Goal: Register for event/course

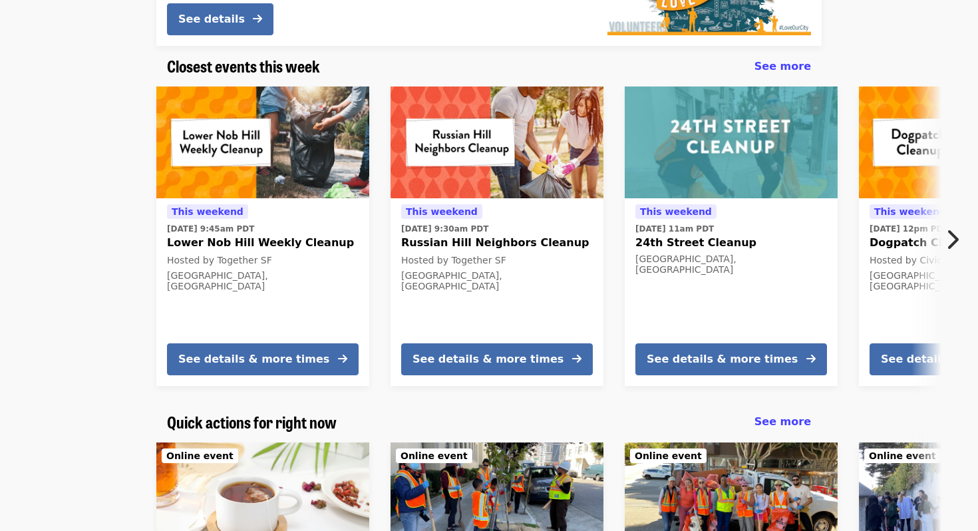
scroll to position [295, 0]
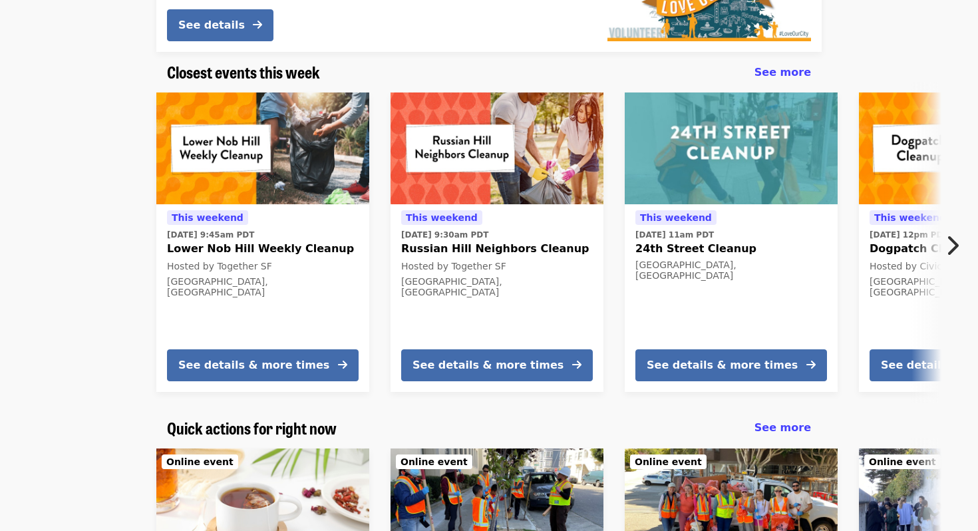
click at [953, 241] on icon "chevron-right icon" at bounding box center [951, 245] width 13 height 25
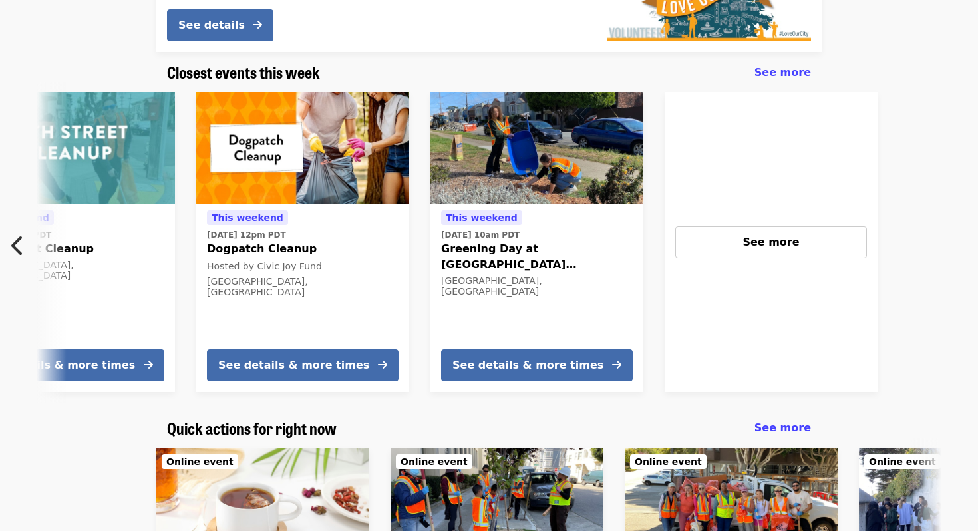
scroll to position [0, 716]
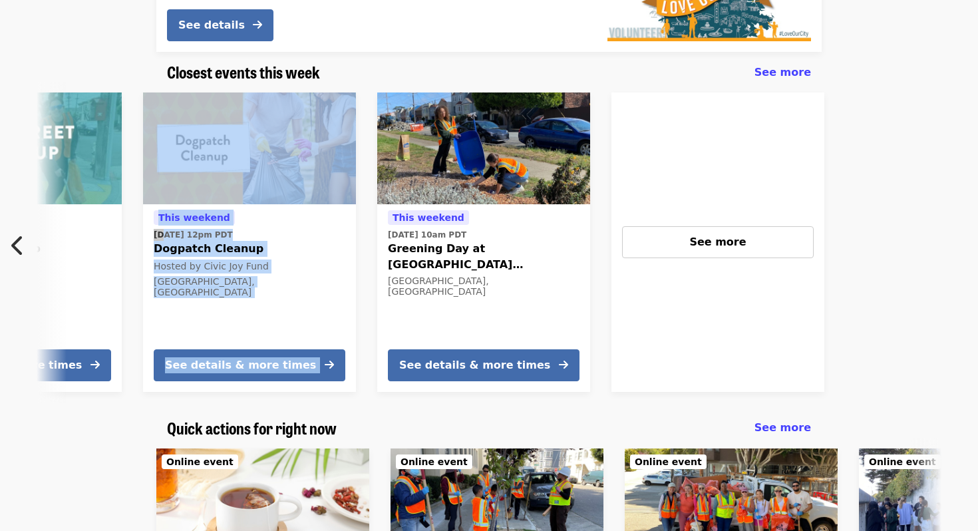
click at [25, 248] on button "Previous item" at bounding box center [22, 245] width 44 height 37
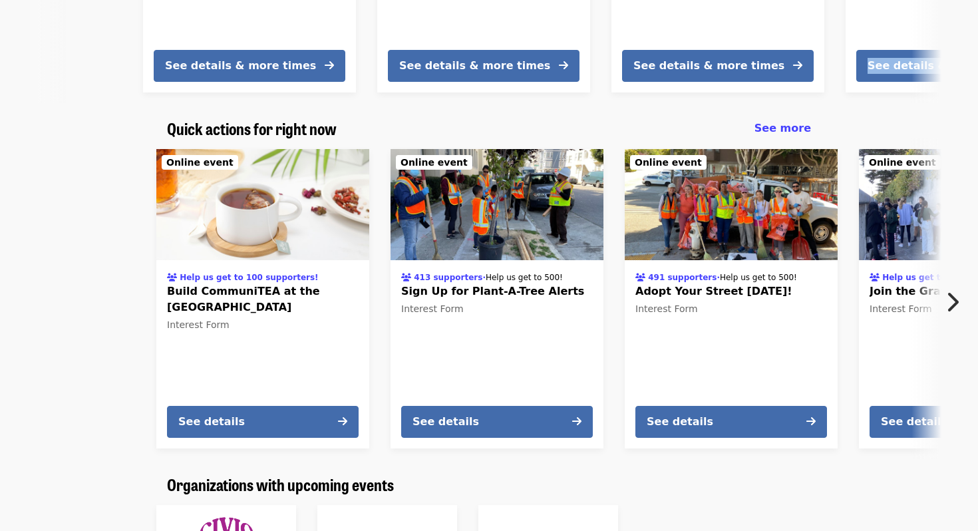
scroll to position [596, 0]
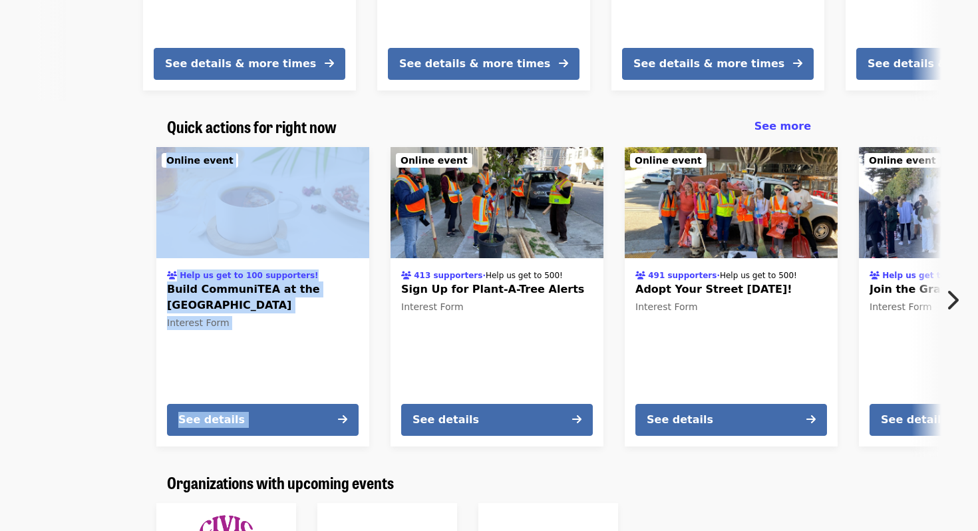
click at [944, 297] on button "Next item" at bounding box center [956, 299] width 44 height 37
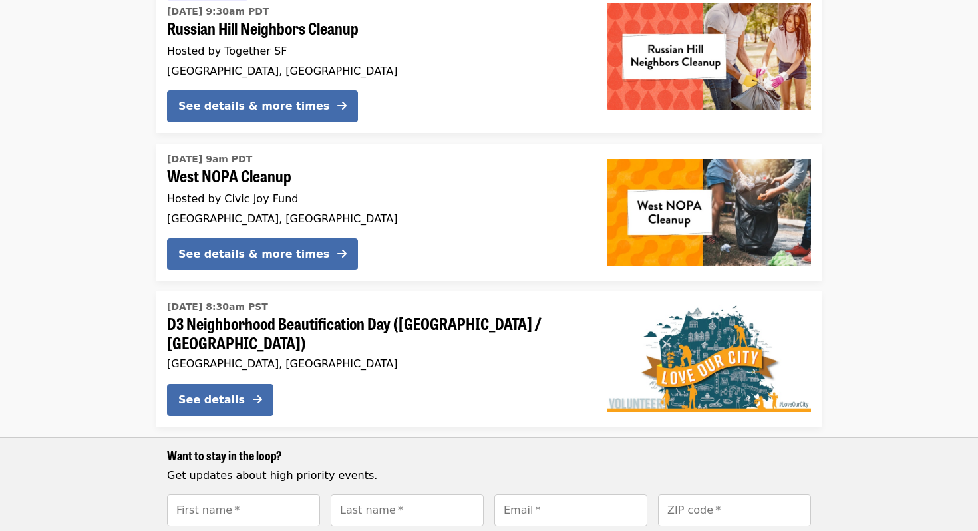
scroll to position [1772, 0]
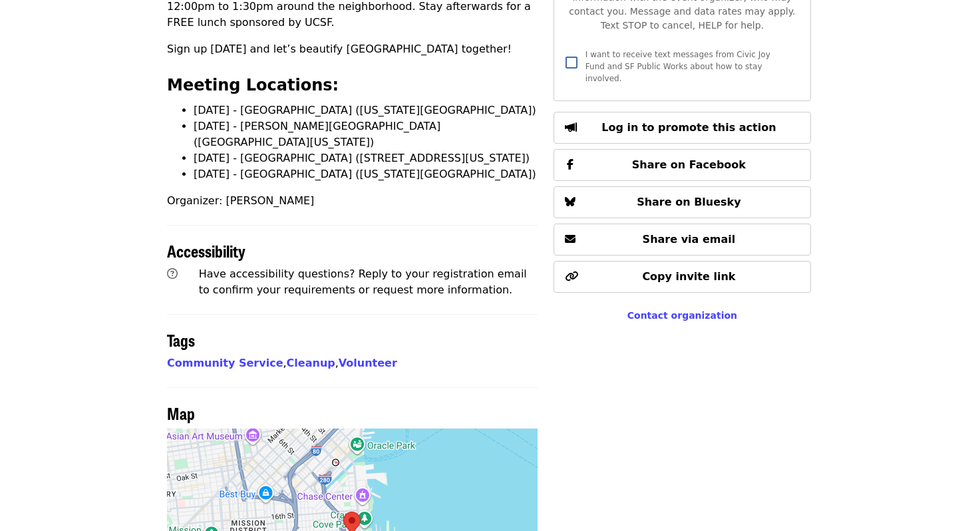
scroll to position [702, 0]
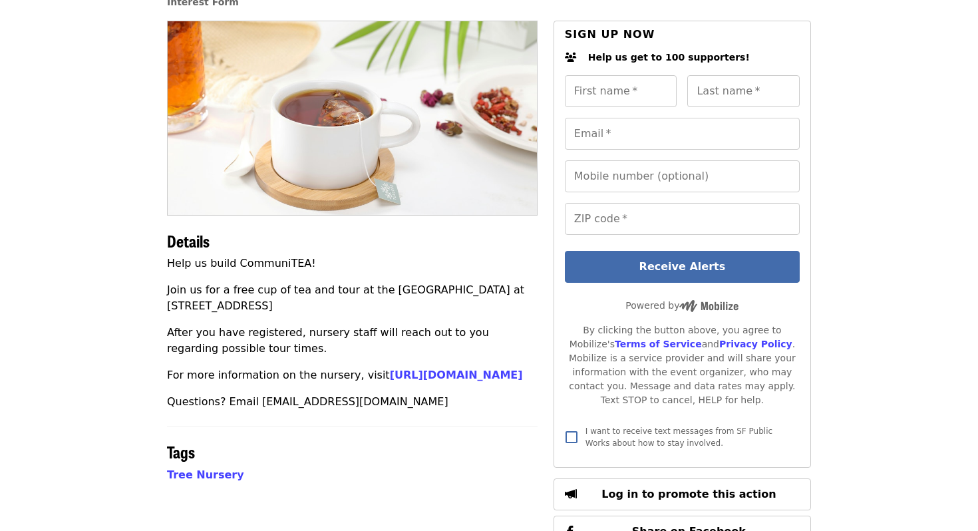
scroll to position [103, 0]
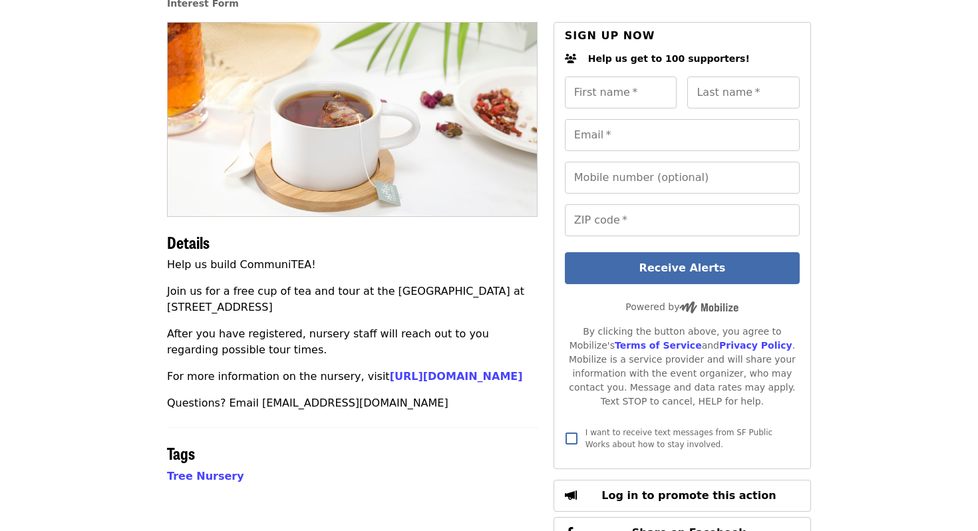
click at [308, 287] on p "Join us for a free cup of tea and tour at the [GEOGRAPHIC_DATA] at [STREET_ADDR…" at bounding box center [352, 299] width 371 height 32
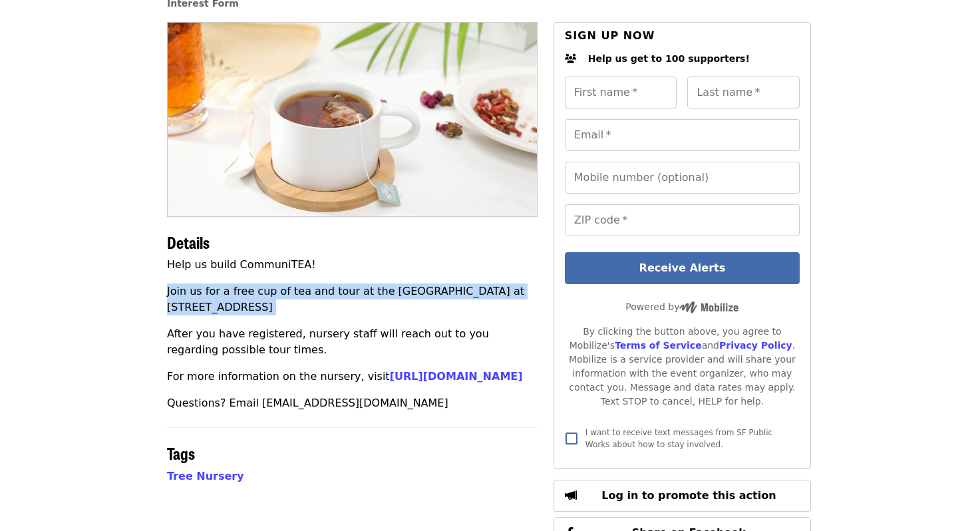
click at [308, 287] on p "Join us for a free cup of tea and tour at the [GEOGRAPHIC_DATA] at [STREET_ADDR…" at bounding box center [352, 299] width 371 height 32
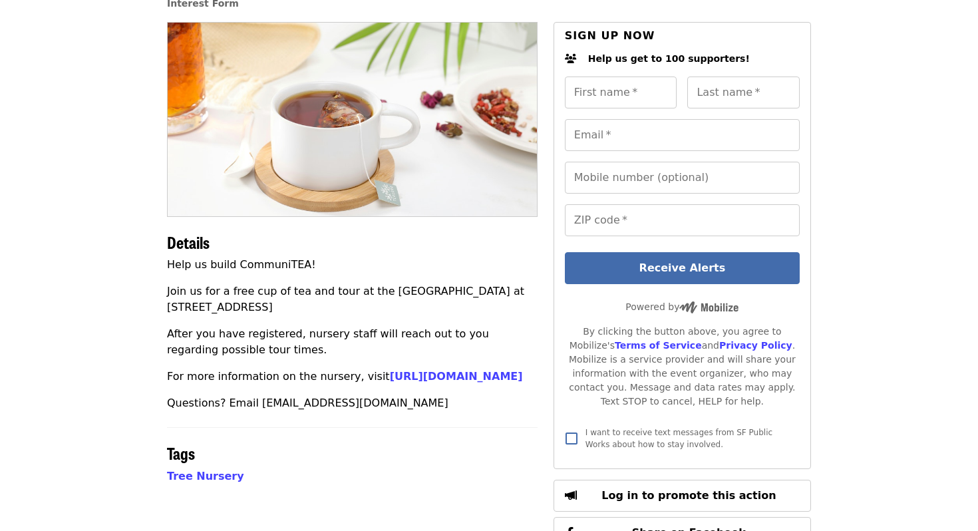
click at [308, 329] on p "After you have registered, nursery staff will reach out to you regarding possib…" at bounding box center [352, 342] width 371 height 32
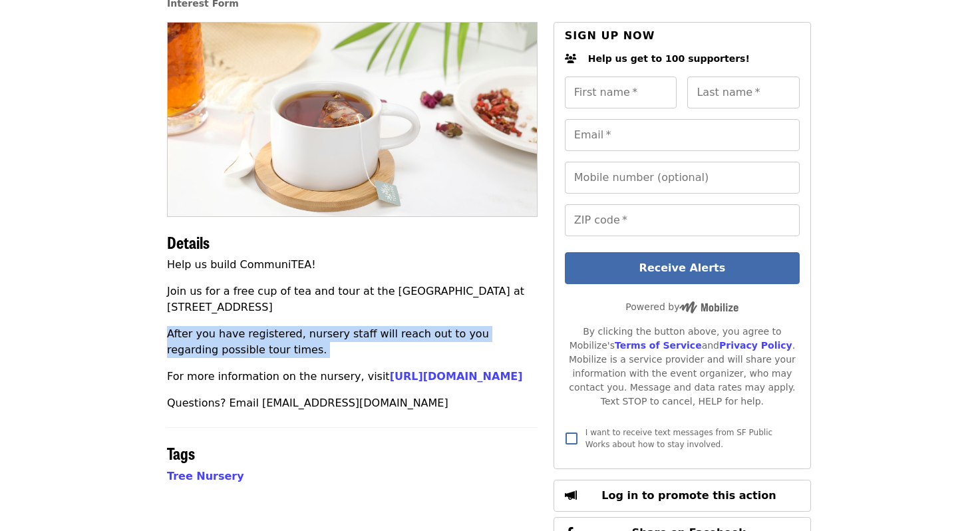
click at [308, 329] on p "After you have registered, nursery staff will reach out to you regarding possib…" at bounding box center [352, 342] width 371 height 32
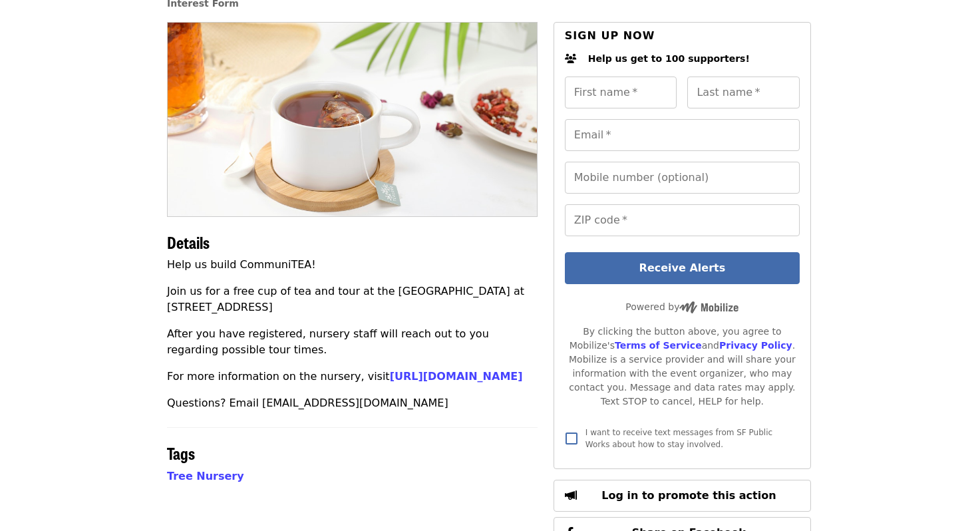
click at [341, 378] on p "For more information on the nursery, visit [URL][DOMAIN_NAME]" at bounding box center [352, 377] width 371 height 16
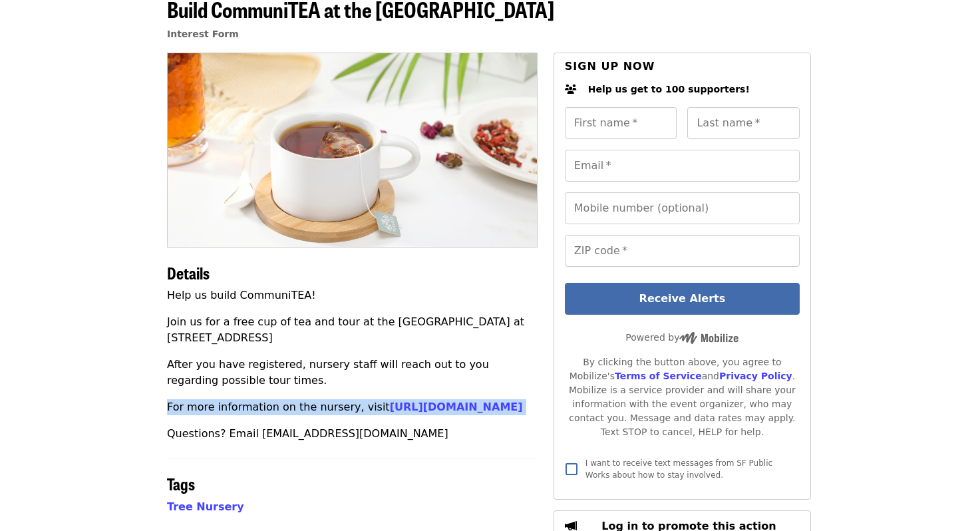
scroll to position [71, 0]
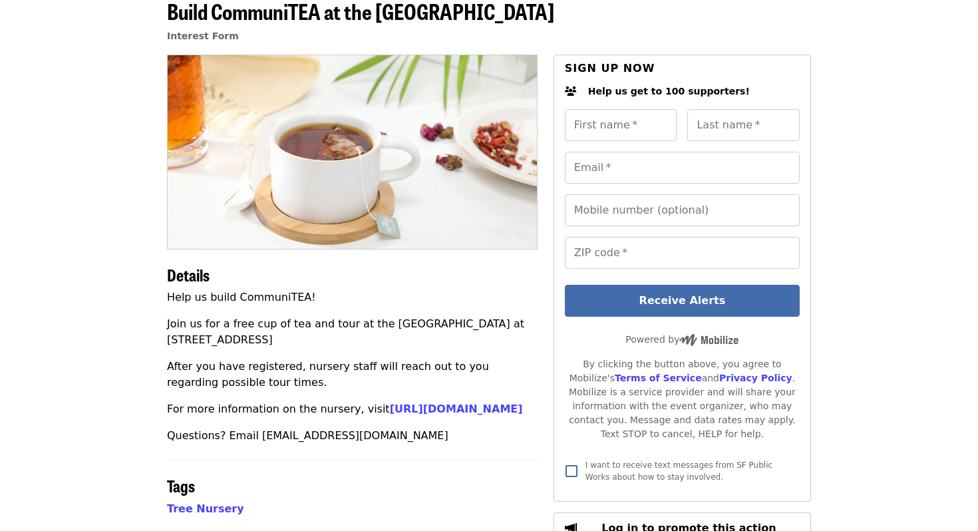
click at [340, 462] on div "Details Help us build CommuniTEA! Join us for a free cup of tea and tour at the…" at bounding box center [352, 394] width 371 height 679
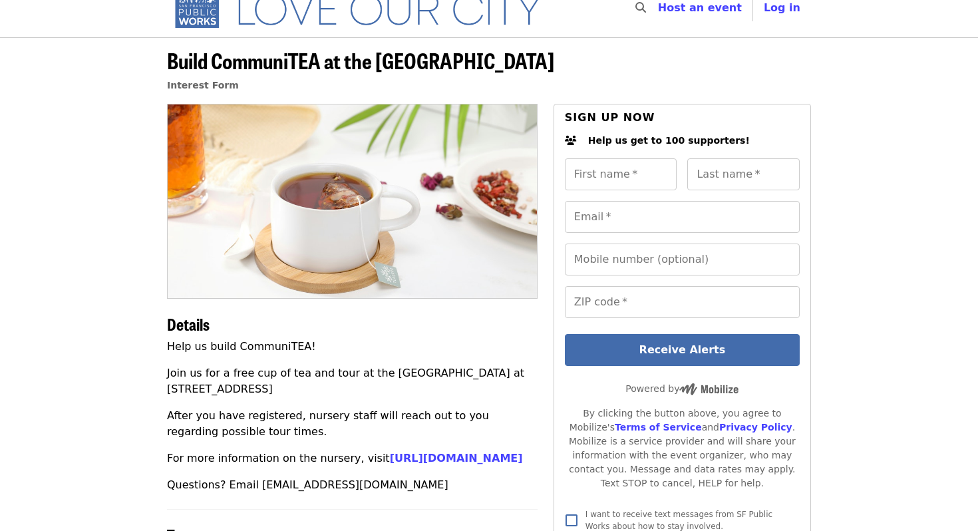
scroll to position [29, 0]
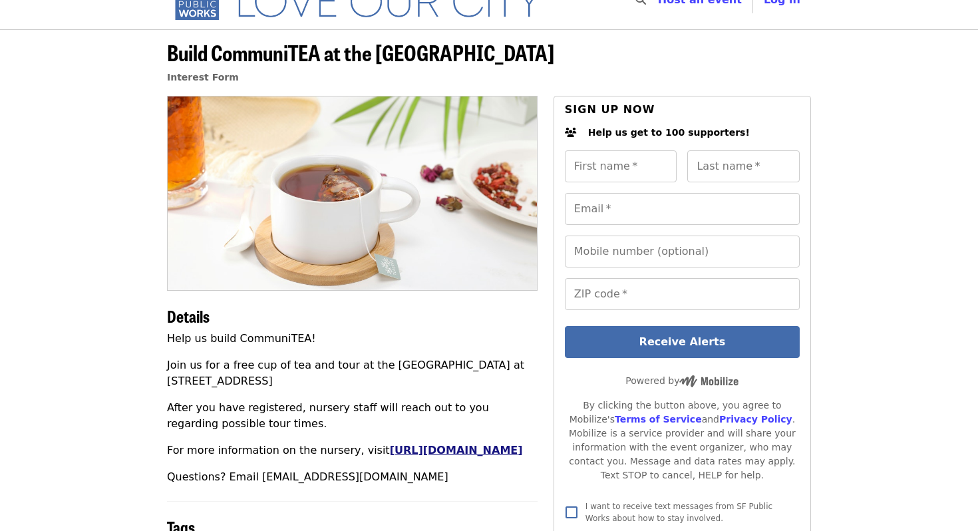
click at [390, 456] on link "https://sfpublicworks.org/streettreenursery" at bounding box center [456, 450] width 133 height 13
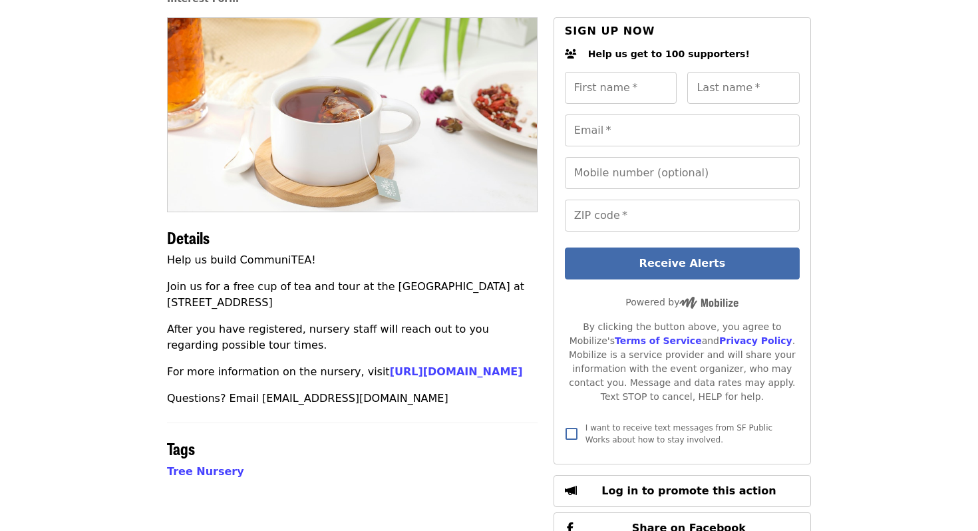
scroll to position [108, 0]
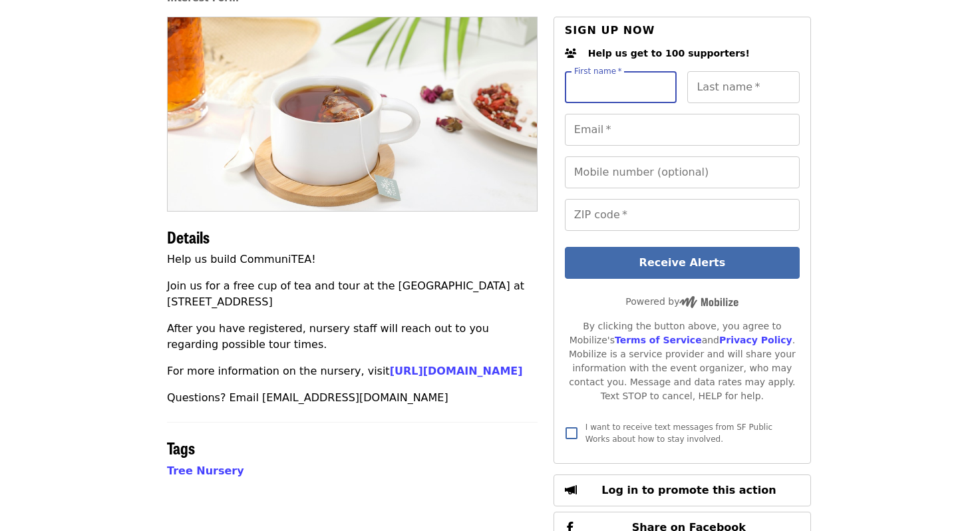
click at [624, 86] on input "First name   *" at bounding box center [621, 87] width 112 height 32
type input "*******"
type input "**********"
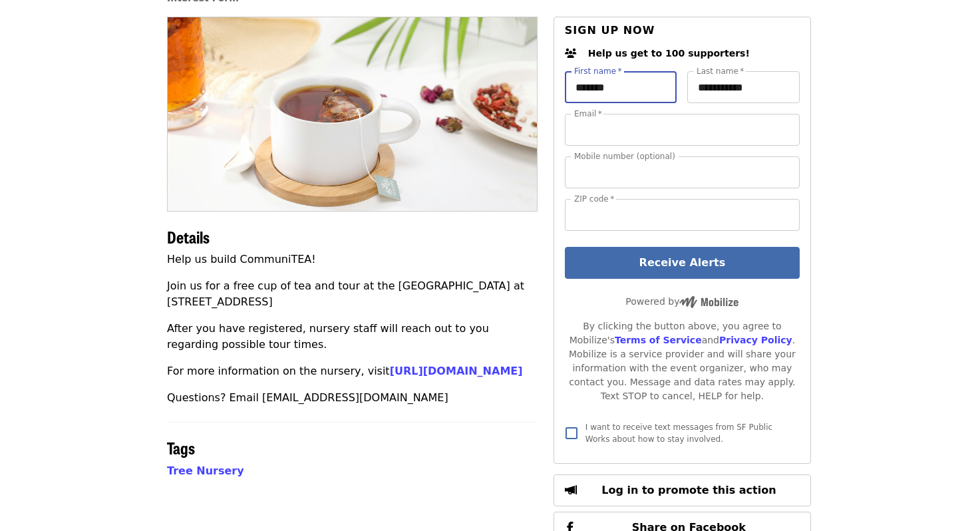
type input "**********"
click at [609, 224] on input "*****" at bounding box center [682, 215] width 235 height 32
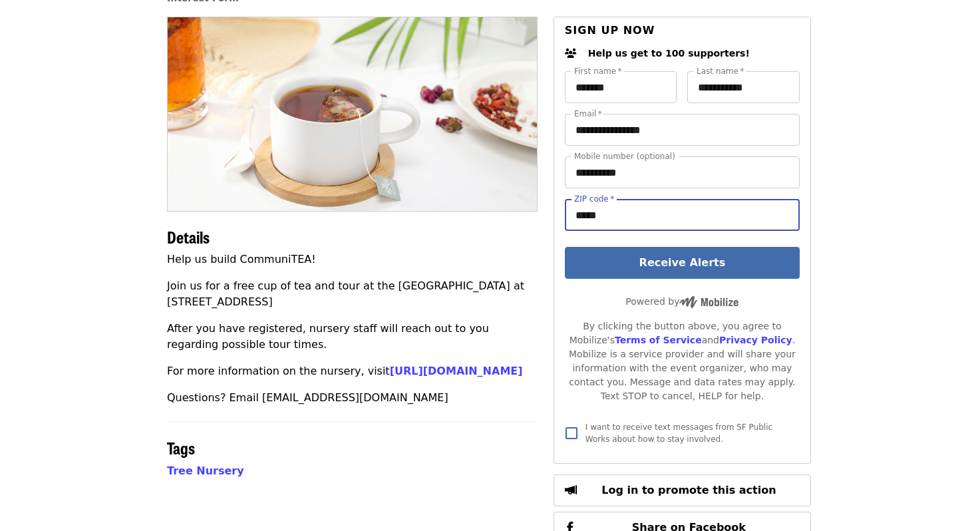
click at [609, 224] on input "*****" at bounding box center [682, 215] width 235 height 32
type input "*****"
click at [609, 261] on button "Receive Alerts" at bounding box center [682, 263] width 235 height 32
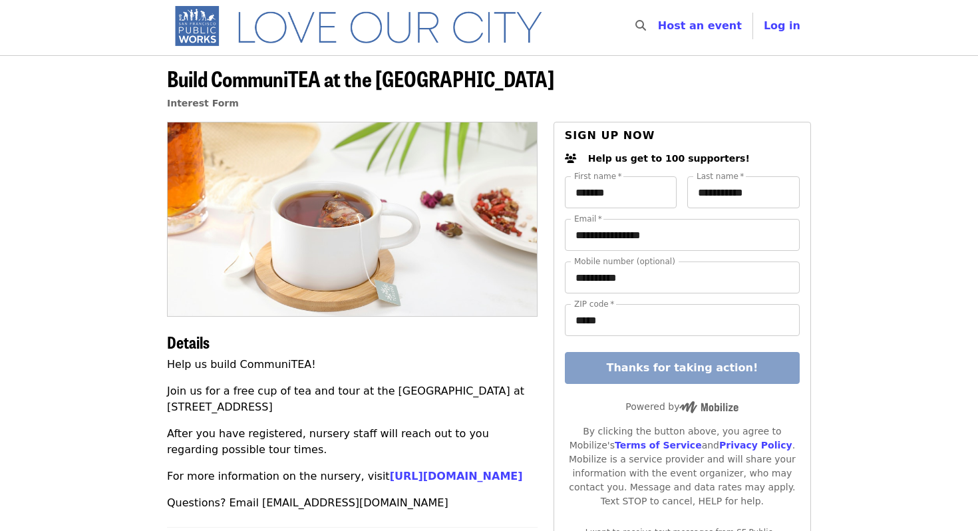
scroll to position [0, 0]
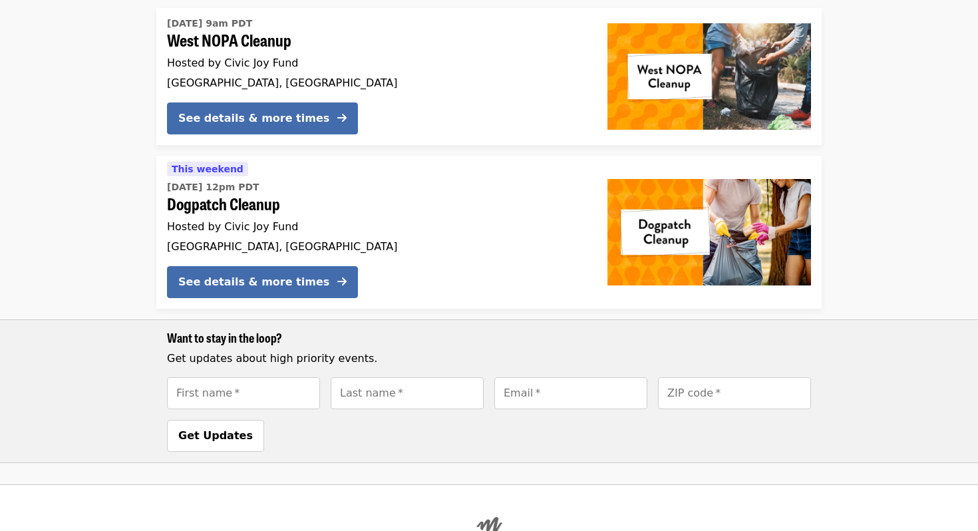
scroll to position [221, 0]
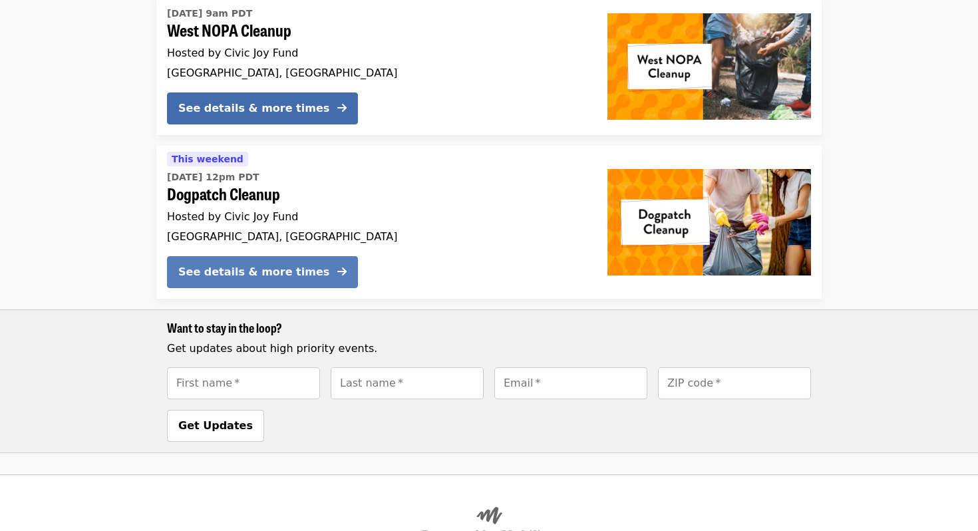
click at [305, 275] on button "See details & more times" at bounding box center [262, 272] width 191 height 32
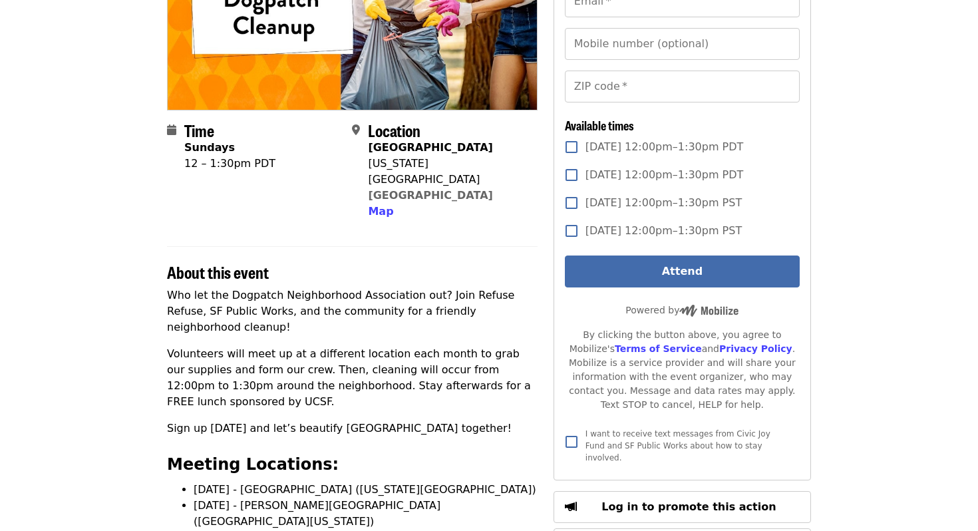
scroll to position [208, 0]
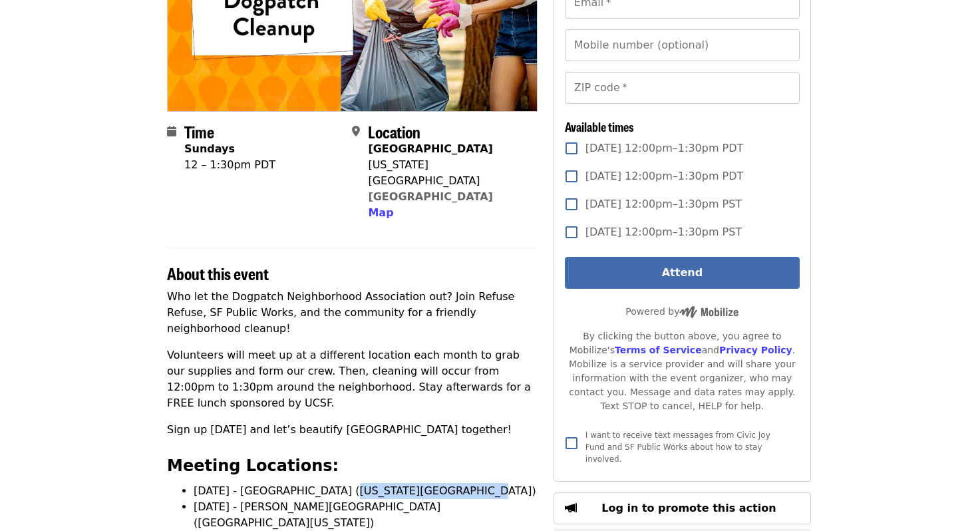
drag, startPoint x: 329, startPoint y: 456, endPoint x: 456, endPoint y: 460, distance: 127.1
click at [456, 483] on li "[DATE] - [GEOGRAPHIC_DATA] ([US_STATE][GEOGRAPHIC_DATA])" at bounding box center [366, 491] width 344 height 16
copy li "Minnesota St and 19th St)"
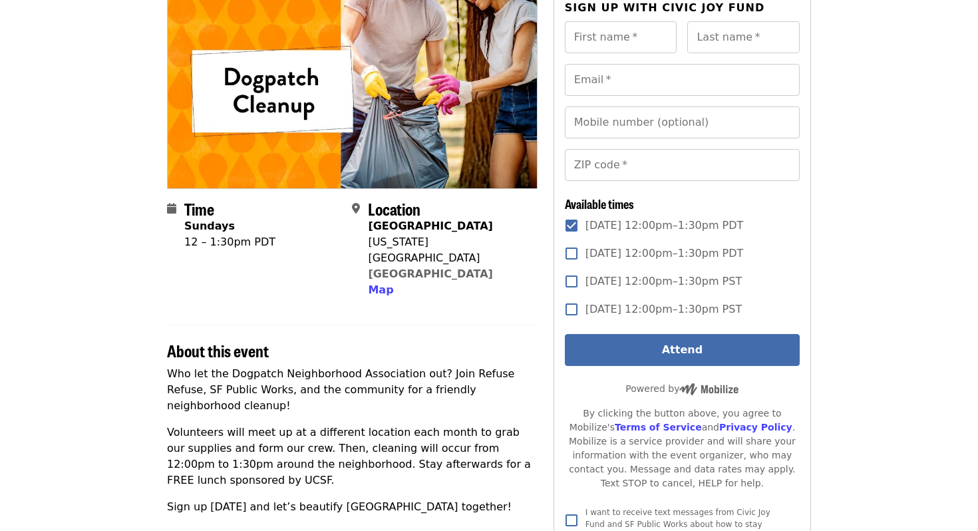
scroll to position [114, 0]
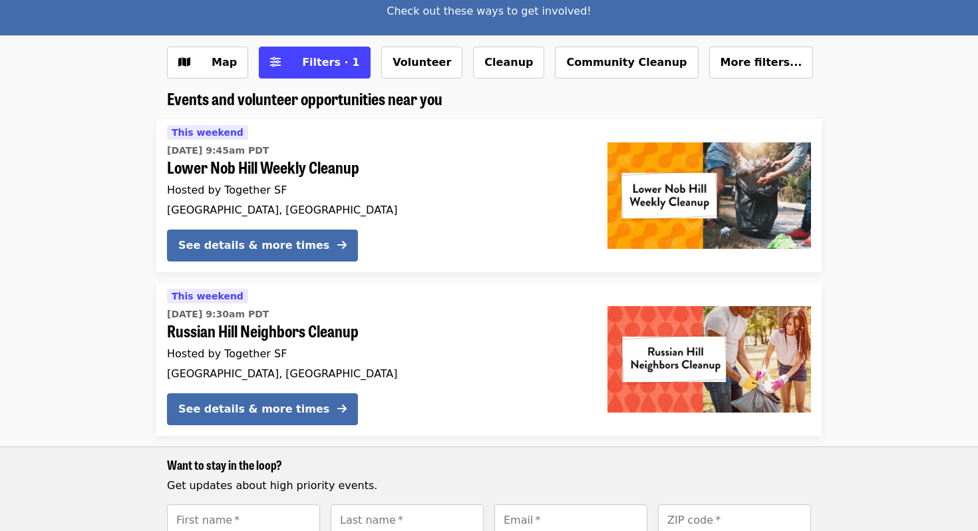
scroll to position [107, 0]
